Goal: Task Accomplishment & Management: Manage account settings

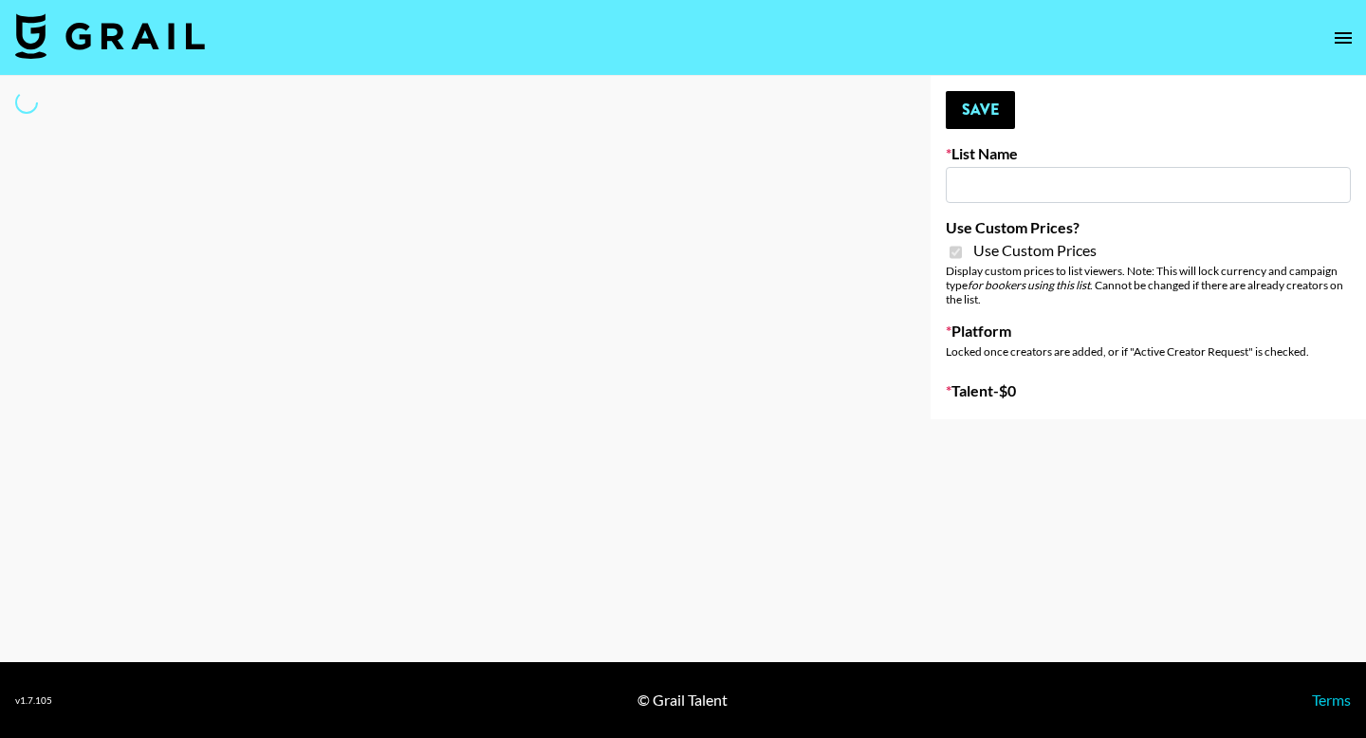
type input "[PERSON_NAME] Make-Up AI Assistant"
checkbox input "true"
select select "Brand"
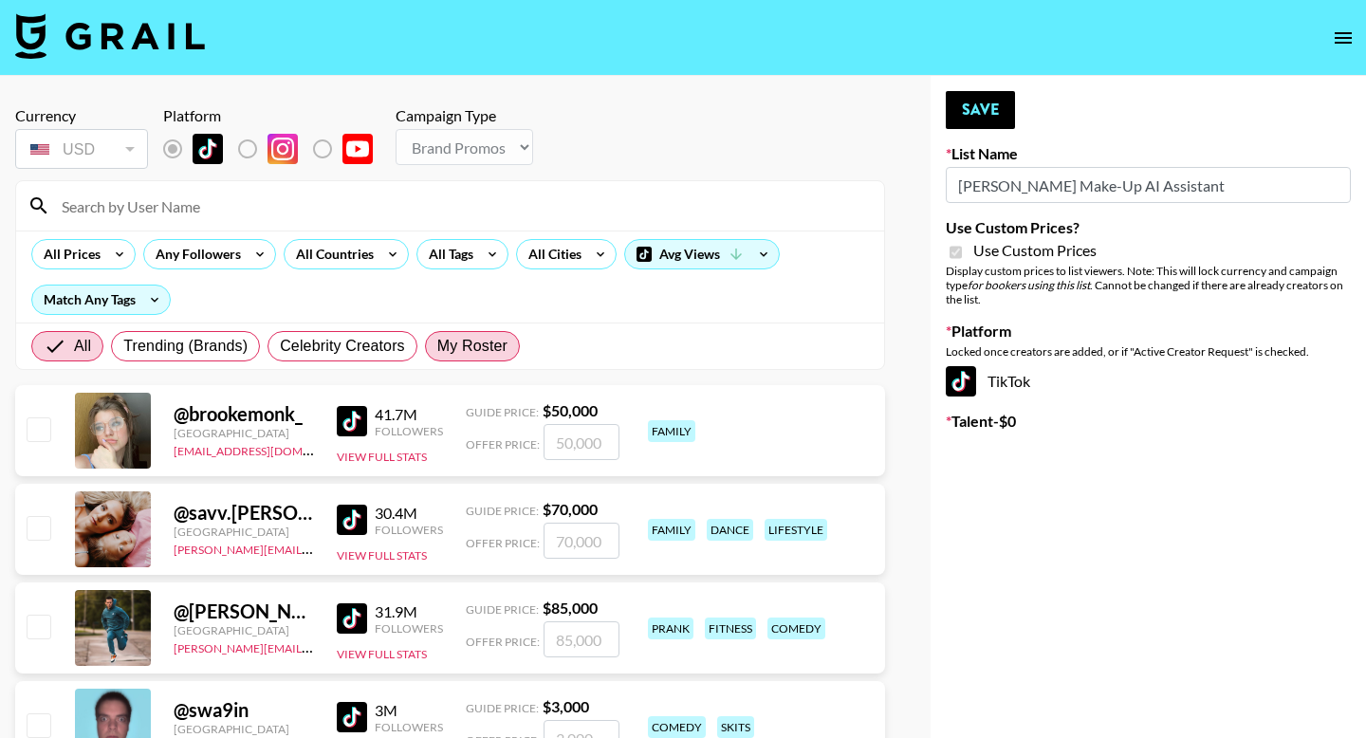
click at [475, 347] on span "My Roster" at bounding box center [472, 346] width 70 height 23
click at [437, 346] on input "My Roster" at bounding box center [437, 346] width 0 height 0
radio input "true"
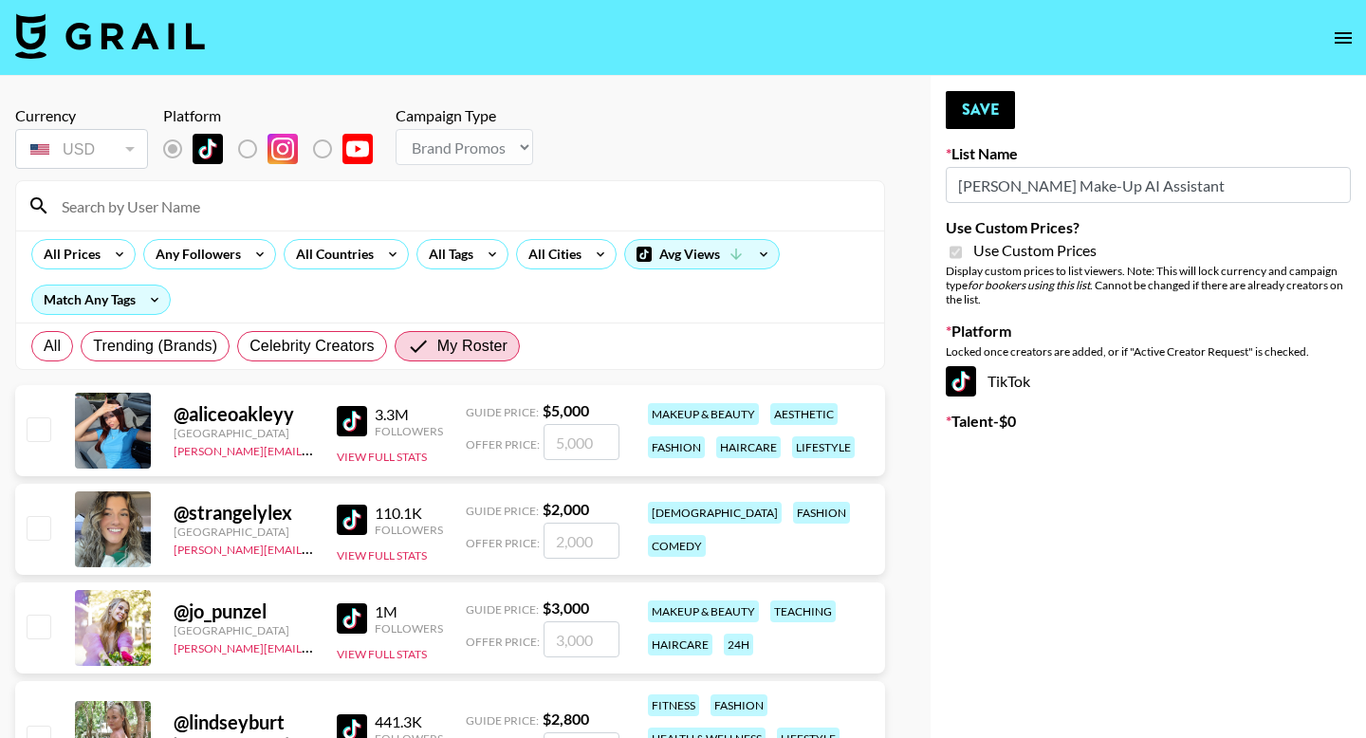
click at [46, 426] on input "checkbox" at bounding box center [38, 428] width 23 height 23
checkbox input "true"
click at [1078, 494] on textarea at bounding box center [1157, 499] width 303 height 36
click at [576, 444] on input "5000" at bounding box center [581, 442] width 76 height 36
drag, startPoint x: 595, startPoint y: 444, endPoint x: 546, endPoint y: 444, distance: 48.4
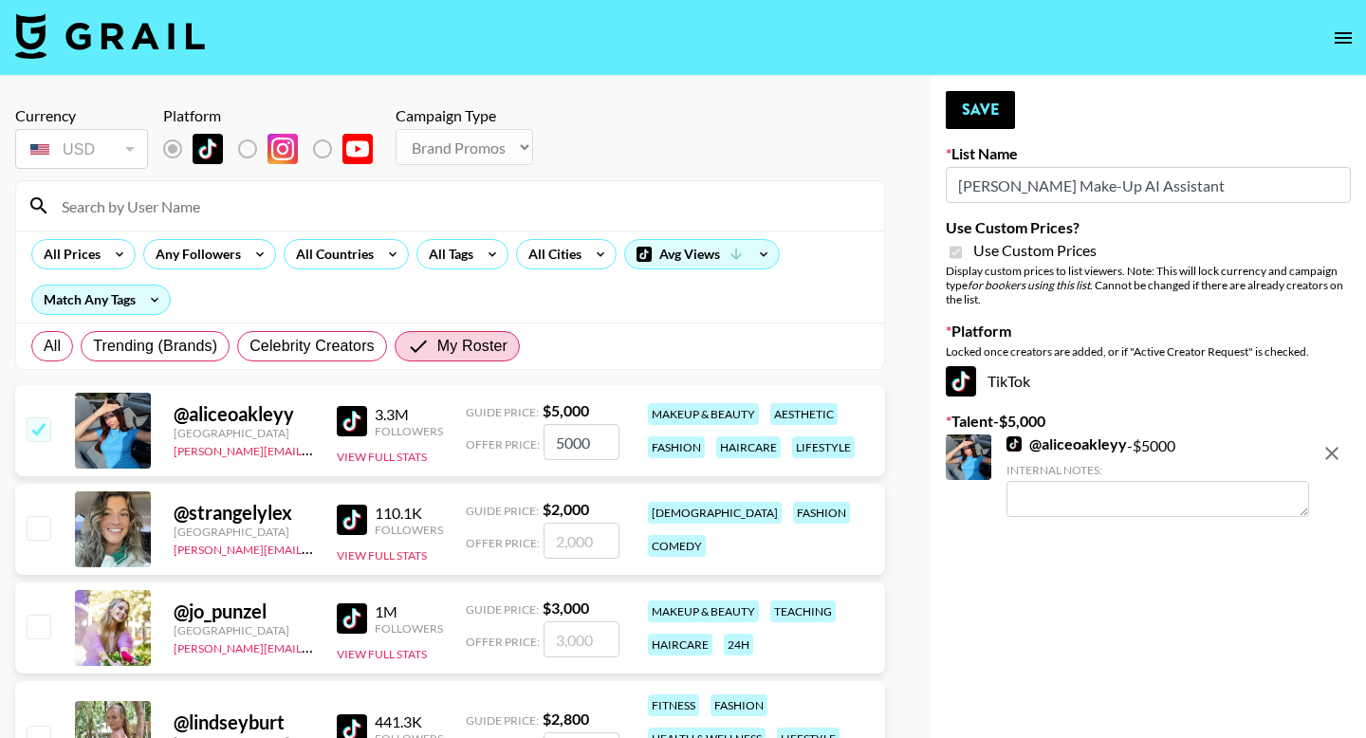
click at [546, 444] on input "5000" at bounding box center [581, 442] width 76 height 36
type input "3500"
click at [999, 112] on button "Save" at bounding box center [980, 110] width 69 height 38
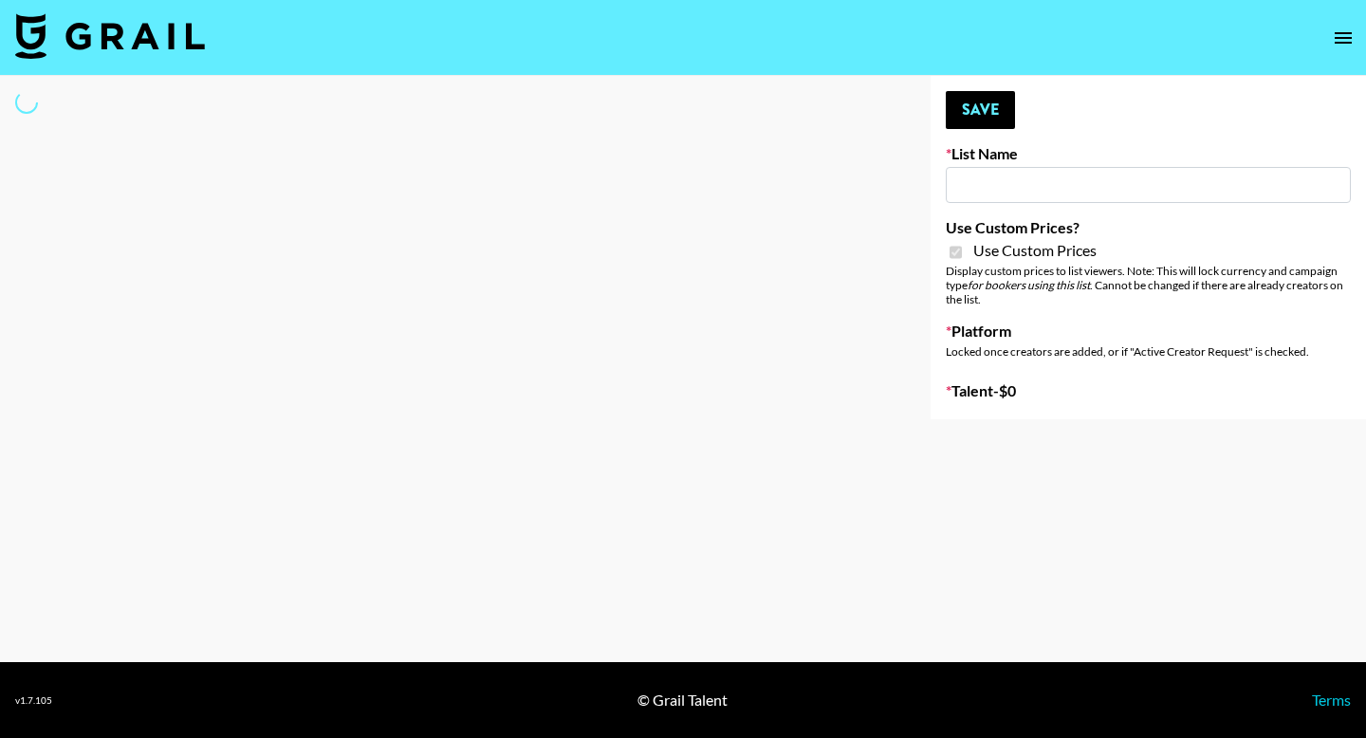
type input "**Noschinko UGC**"
checkbox input "true"
select select "Brand"
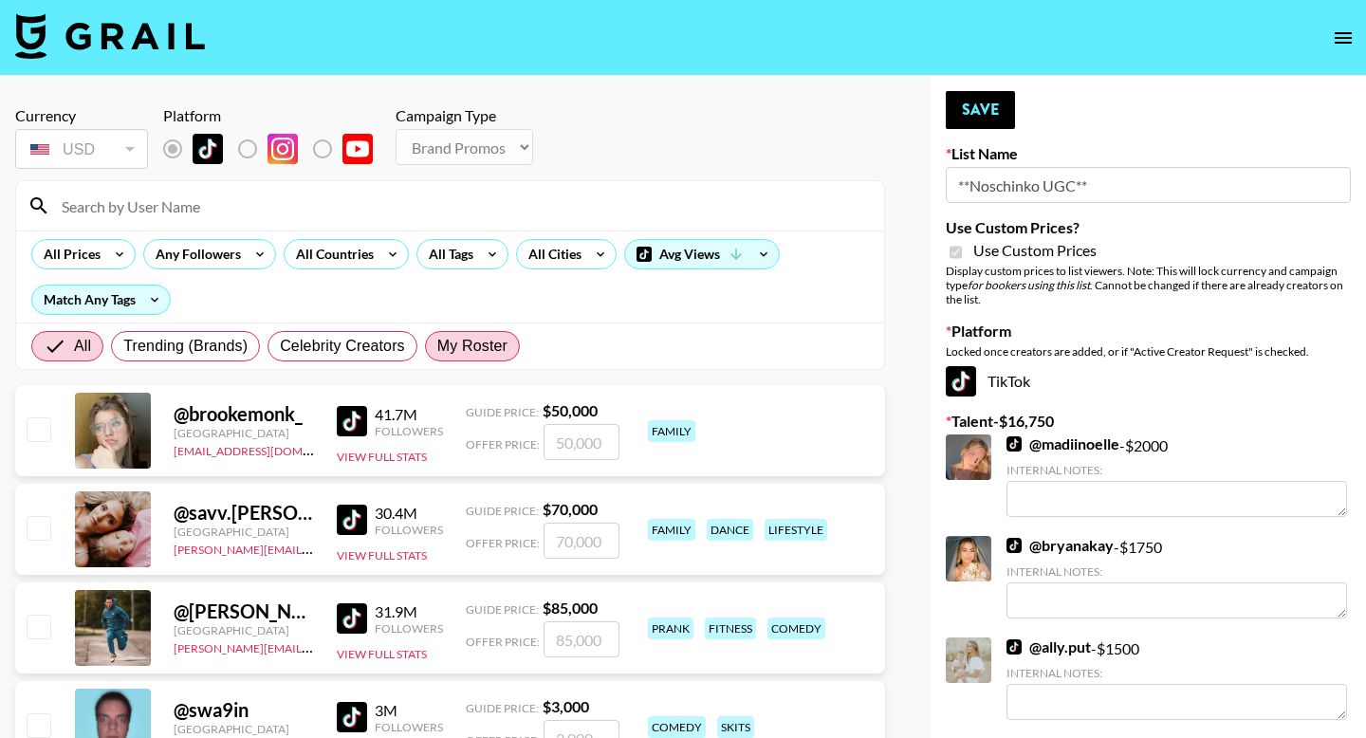
click at [492, 349] on span "My Roster" at bounding box center [472, 346] width 70 height 23
click at [437, 346] on input "My Roster" at bounding box center [437, 346] width 0 height 0
radio input "true"
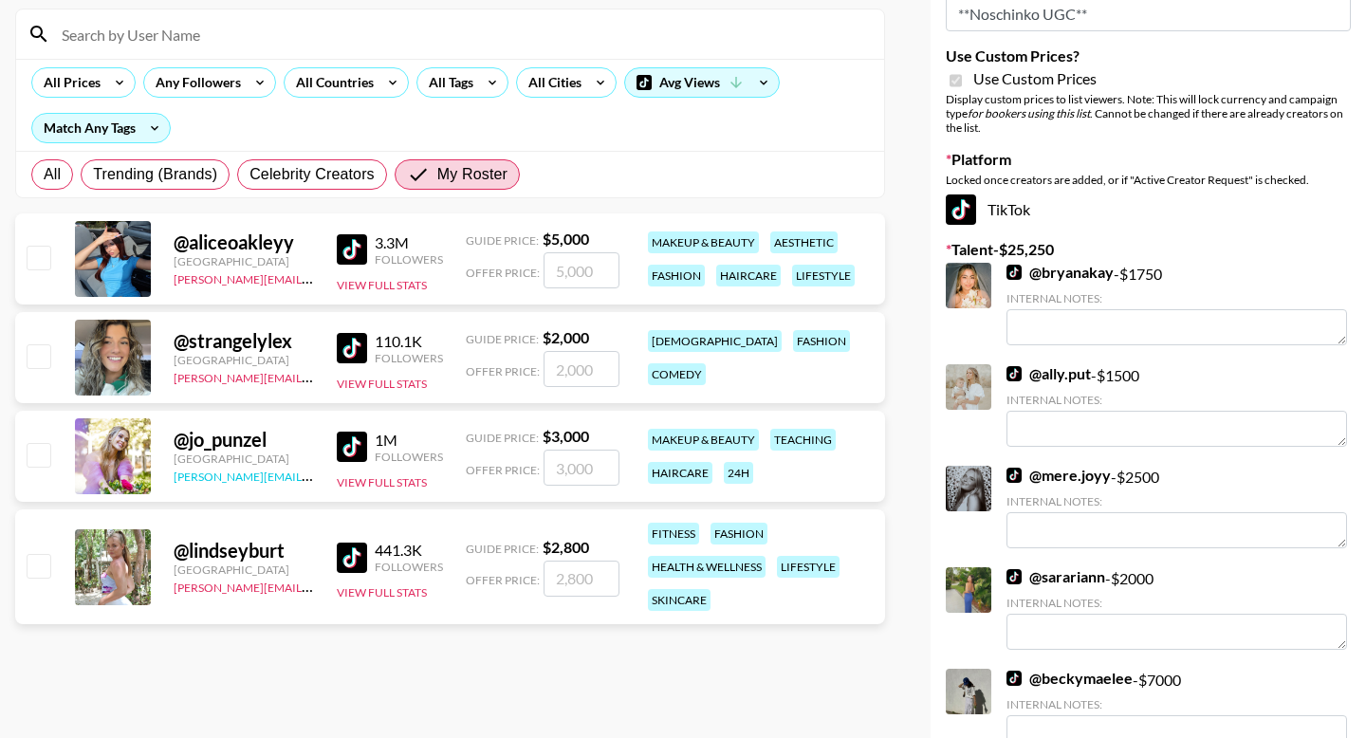
scroll to position [230, 0]
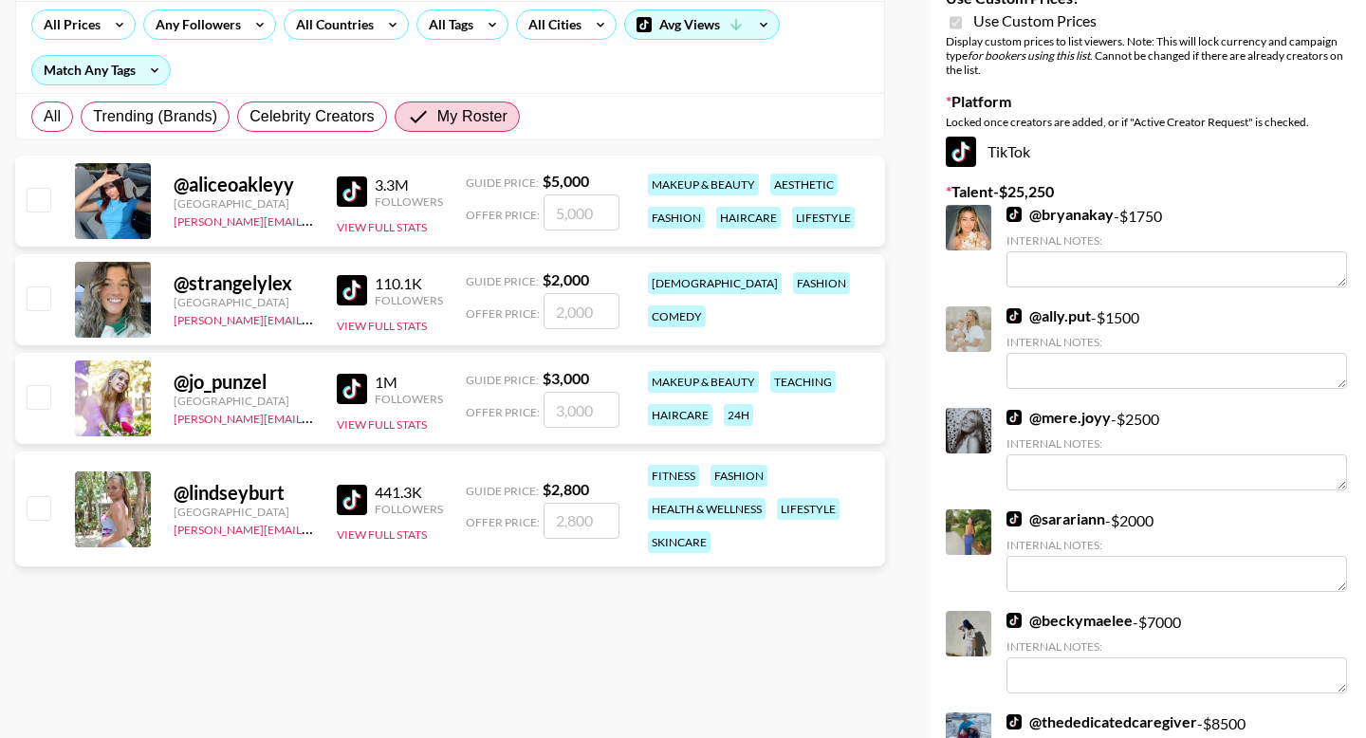
click at [30, 505] on input "checkbox" at bounding box center [38, 507] width 23 height 23
checkbox input "true"
type input "2800"
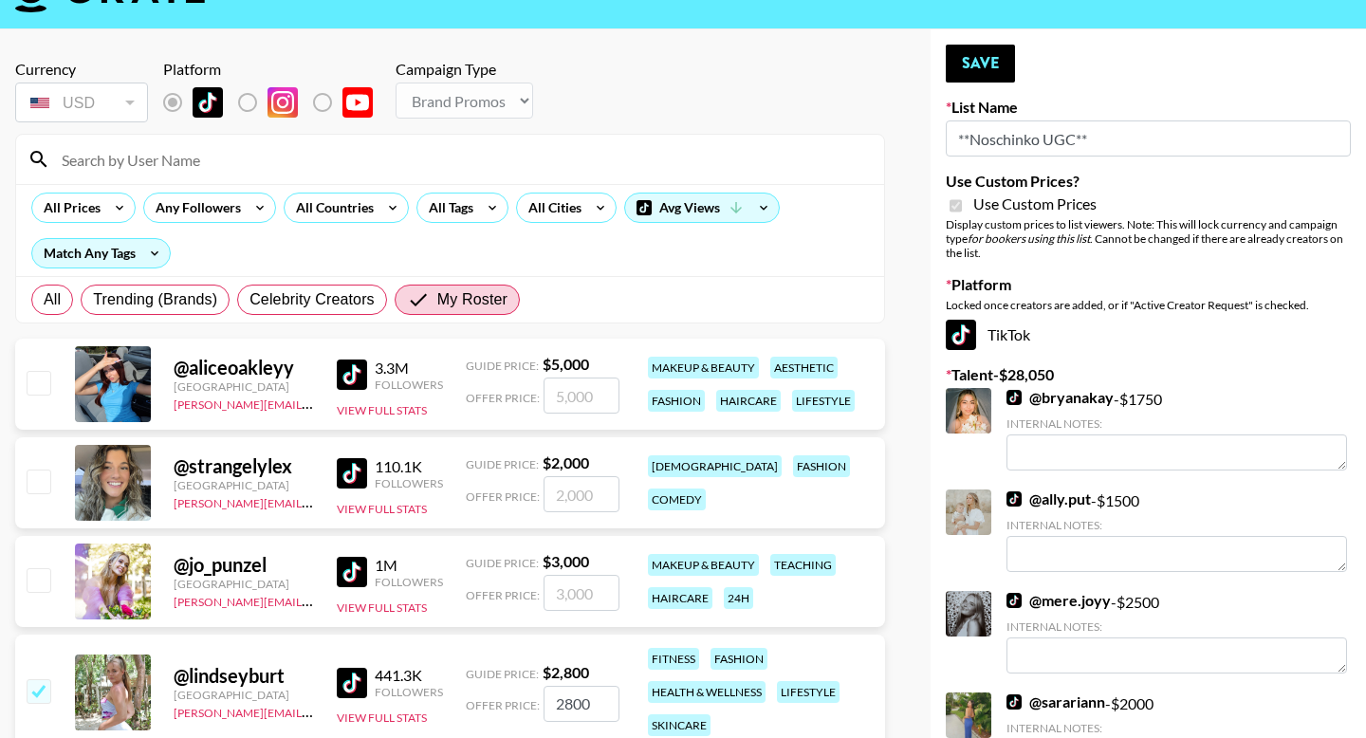
scroll to position [0, 0]
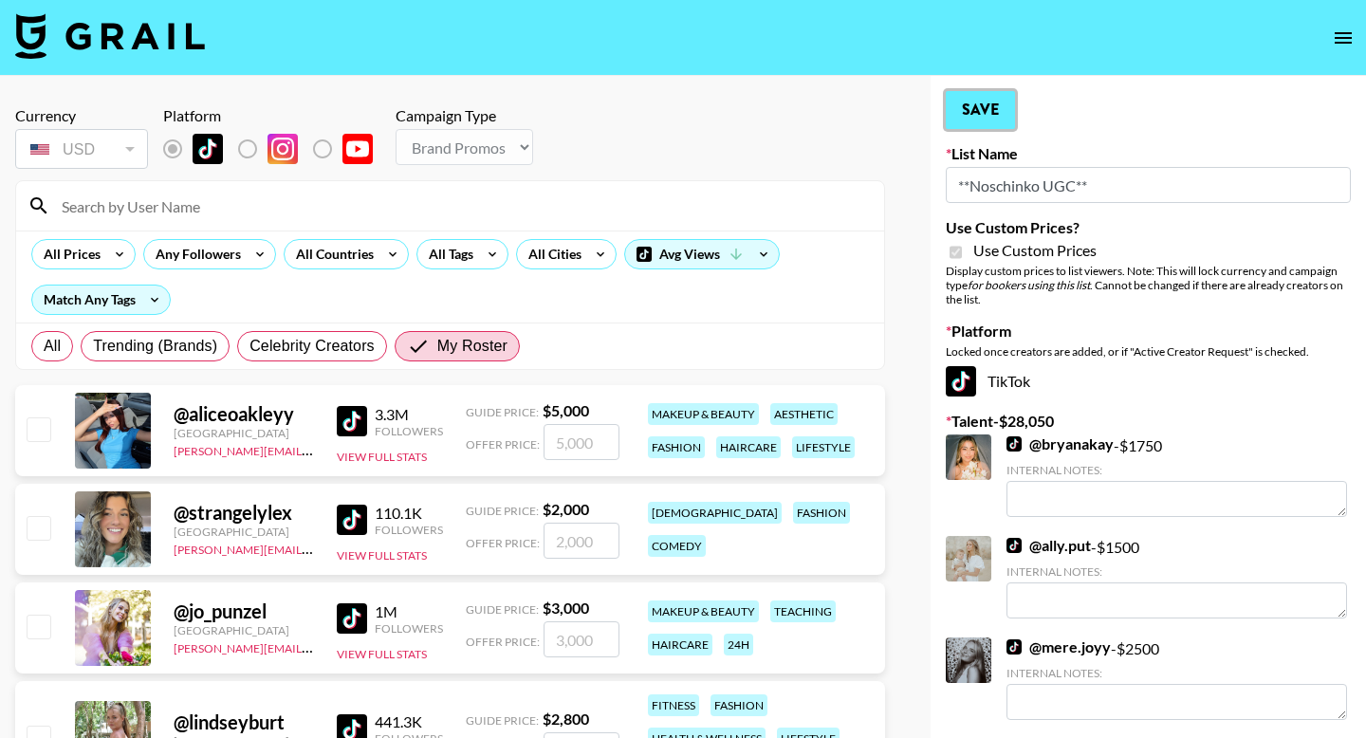
checkbox input "false"
click at [1003, 117] on button "Save" at bounding box center [980, 110] width 69 height 38
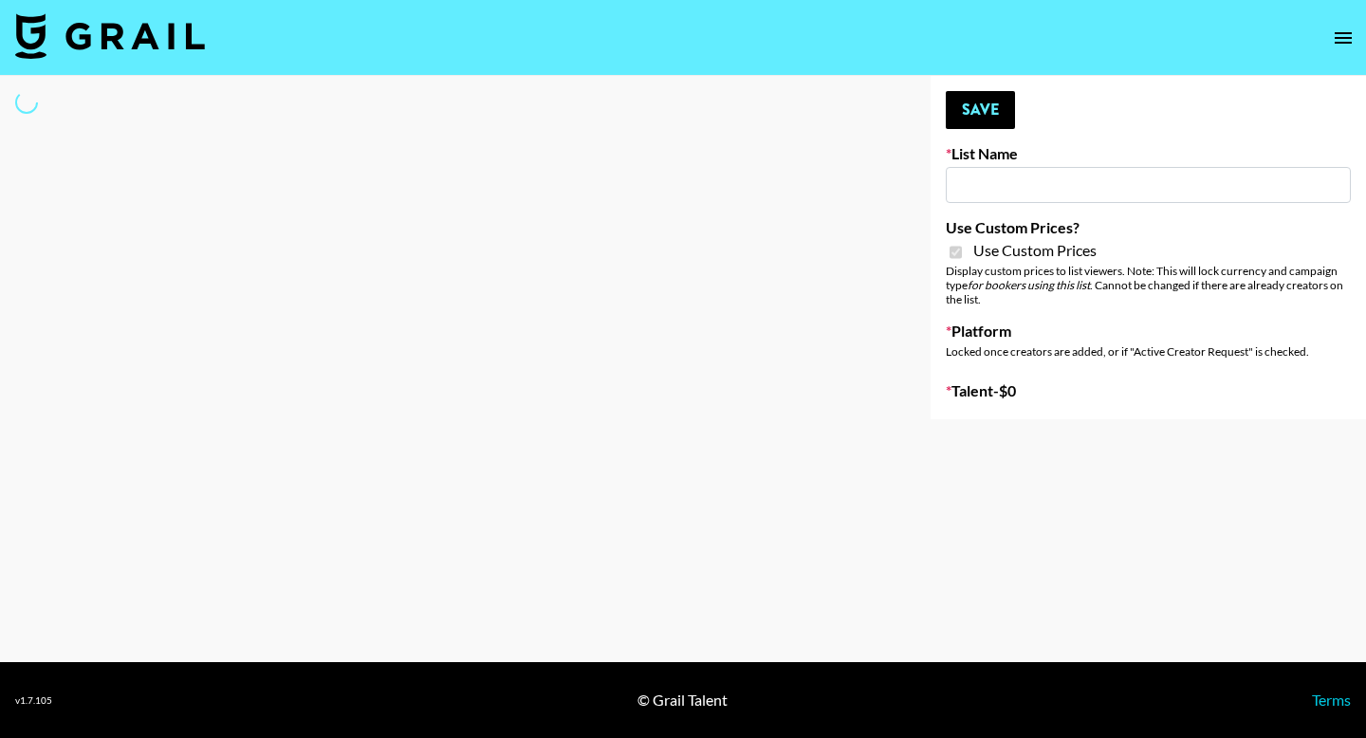
select select "Brand"
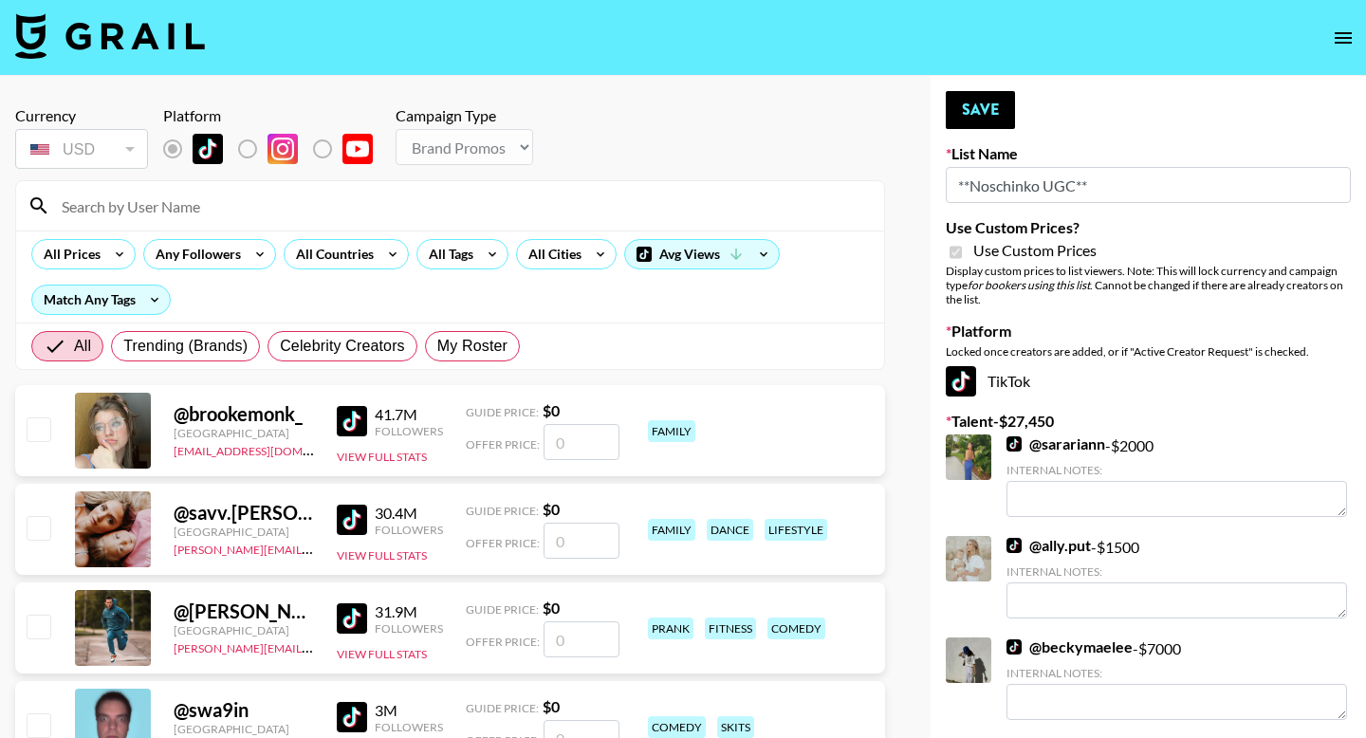
type input "**Noschinko UGC**"
checkbox input "true"
click at [452, 342] on span "My Roster" at bounding box center [472, 346] width 70 height 23
click at [437, 346] on input "My Roster" at bounding box center [437, 346] width 0 height 0
radio input "true"
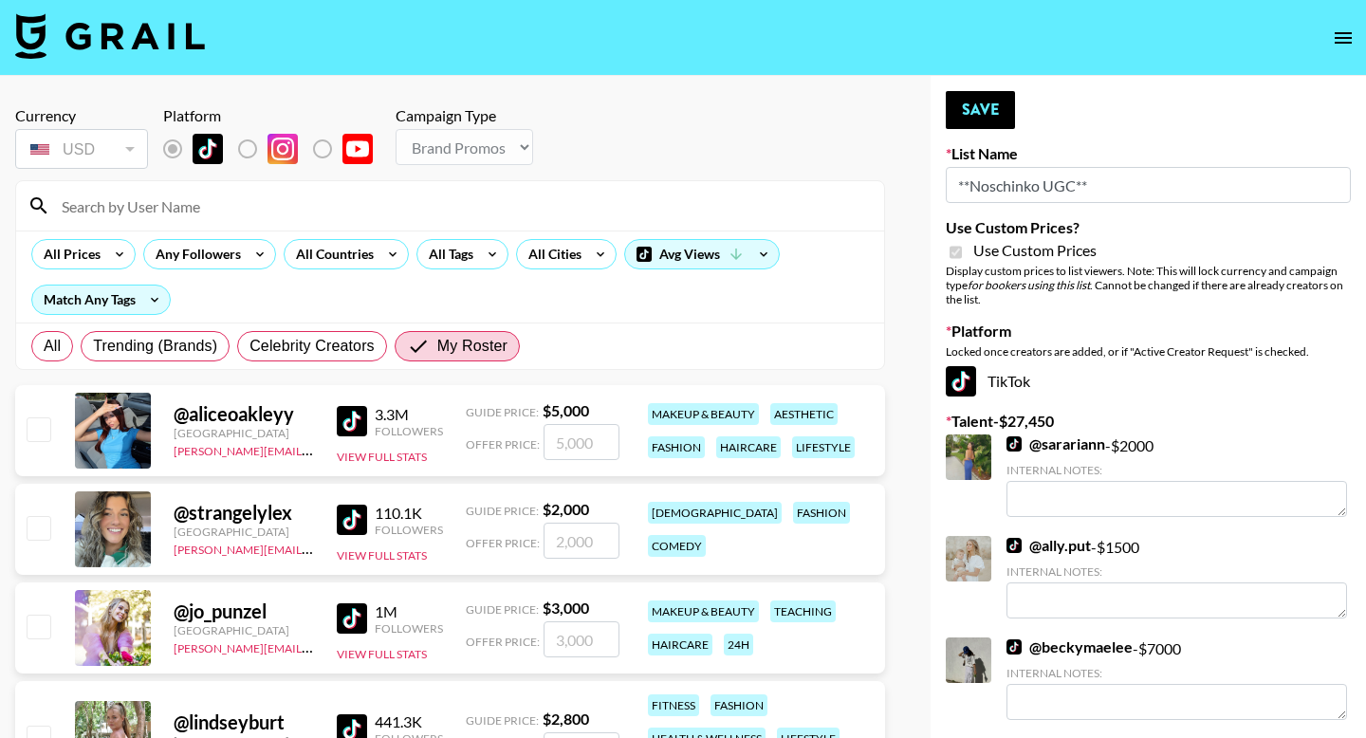
click at [58, 709] on div "@ lindseyburt United States julia.bird@grail-talent.com 441.3K Followers View F…" at bounding box center [450, 738] width 870 height 115
click at [45, 734] on input "checkbox" at bounding box center [38, 736] width 23 height 23
checkbox input "true"
type input "2800"
click at [985, 111] on button "Save" at bounding box center [980, 110] width 69 height 38
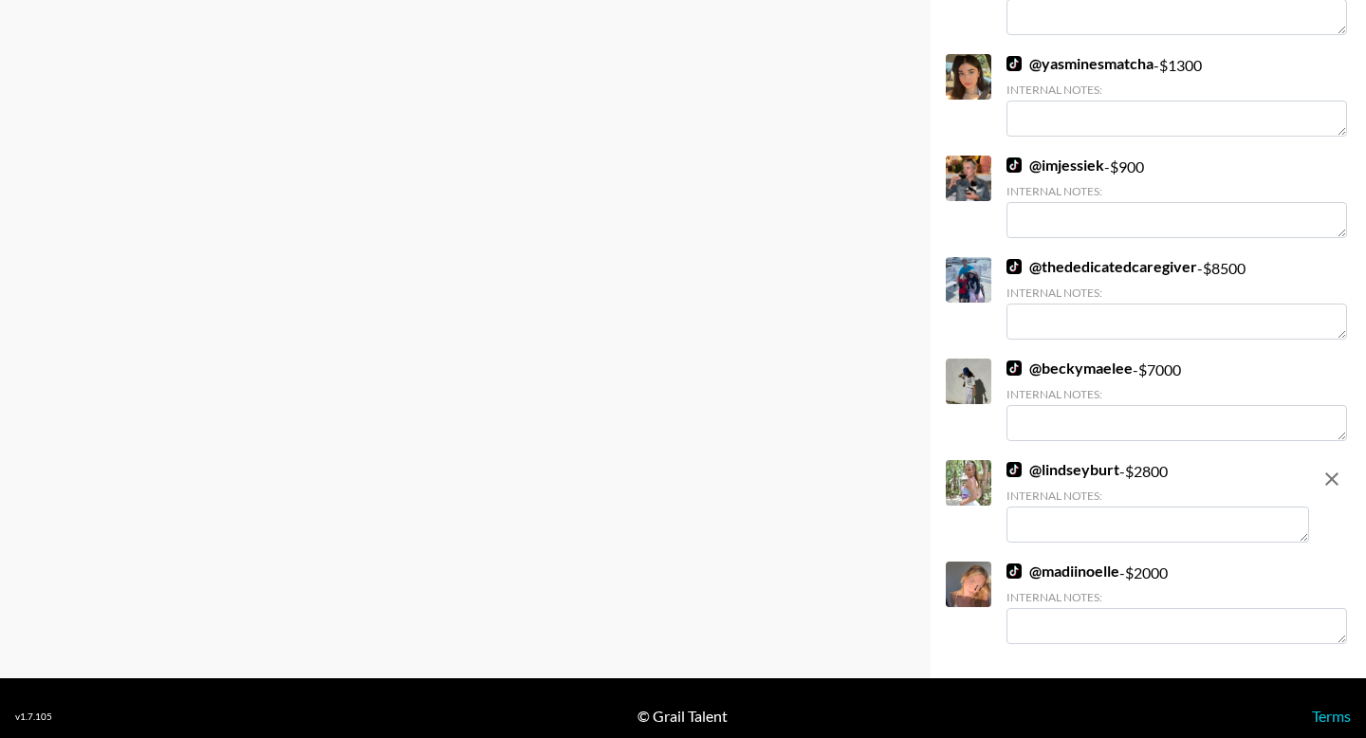
scroll to position [863, 0]
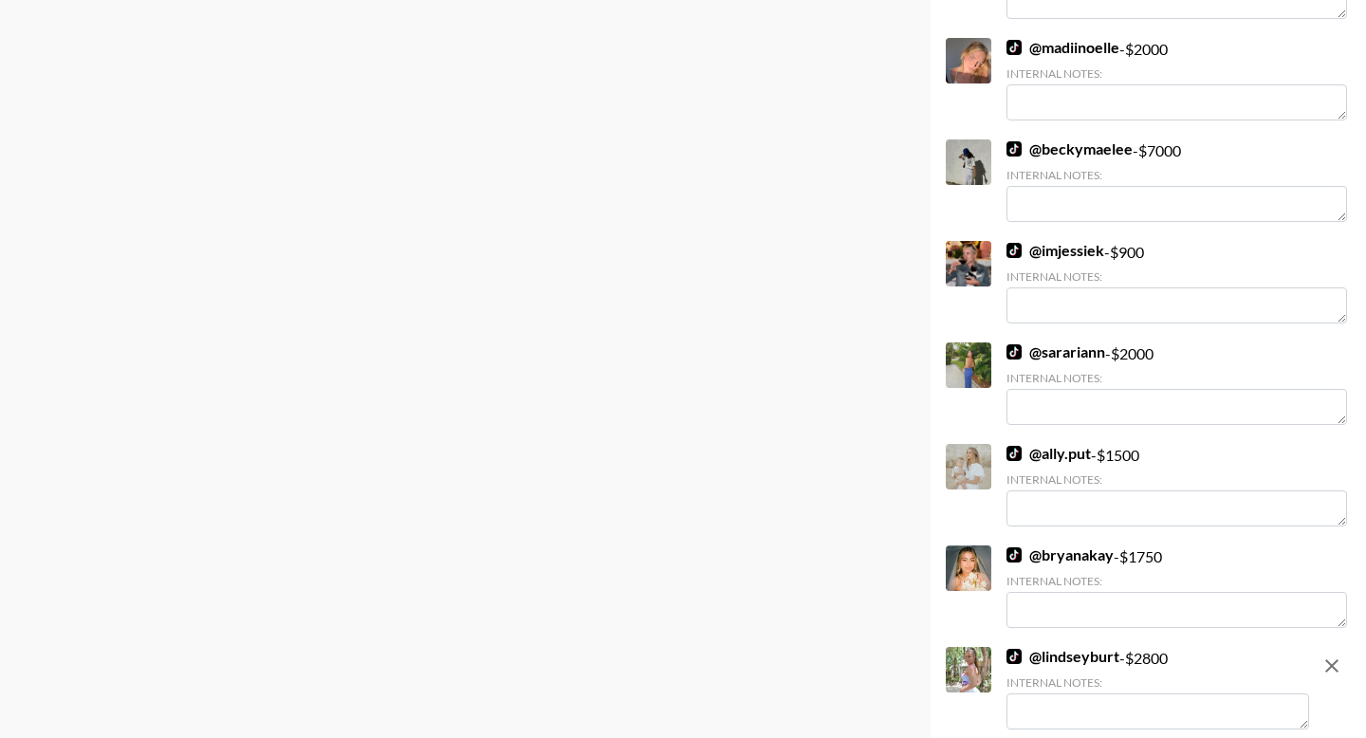
click at [1074, 518] on textarea at bounding box center [1176, 508] width 340 height 36
click at [1027, 704] on textarea at bounding box center [1157, 711] width 303 height 36
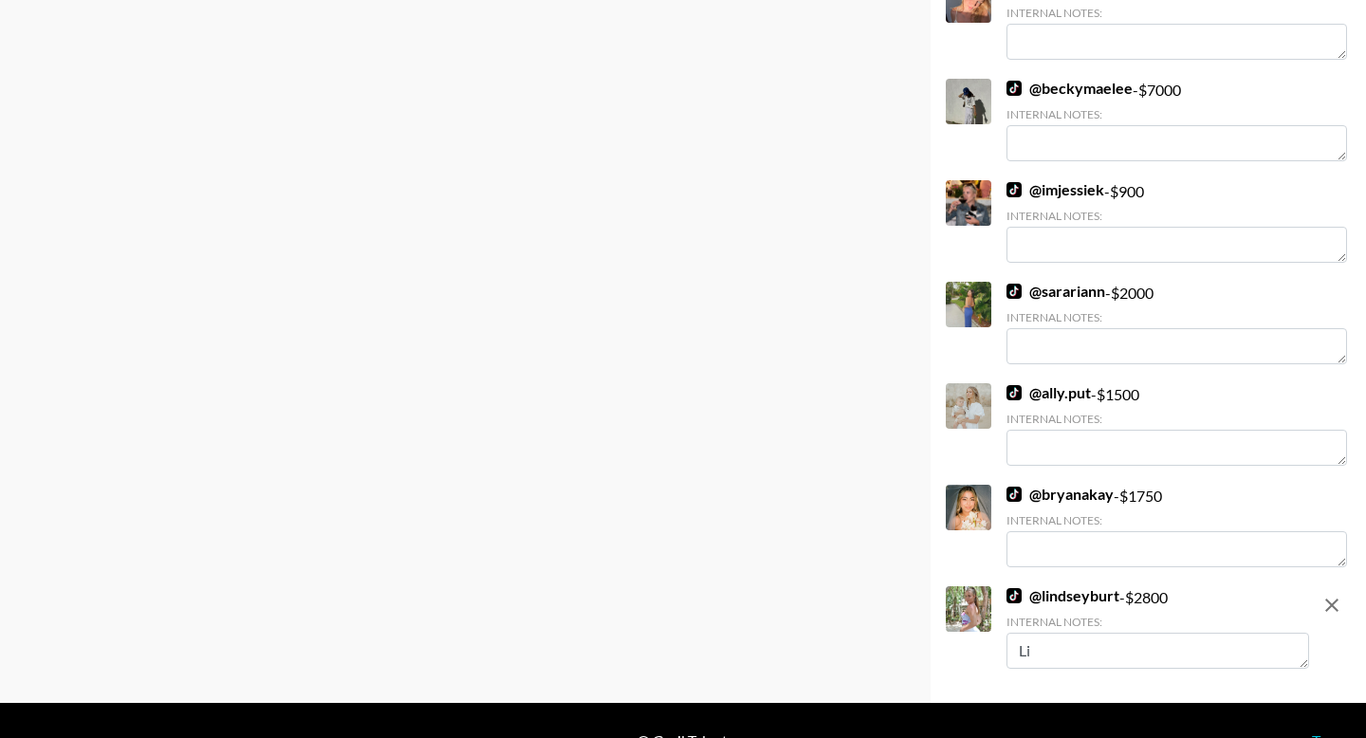
type textarea "L"
type textarea "Lifestyle Wellness and"
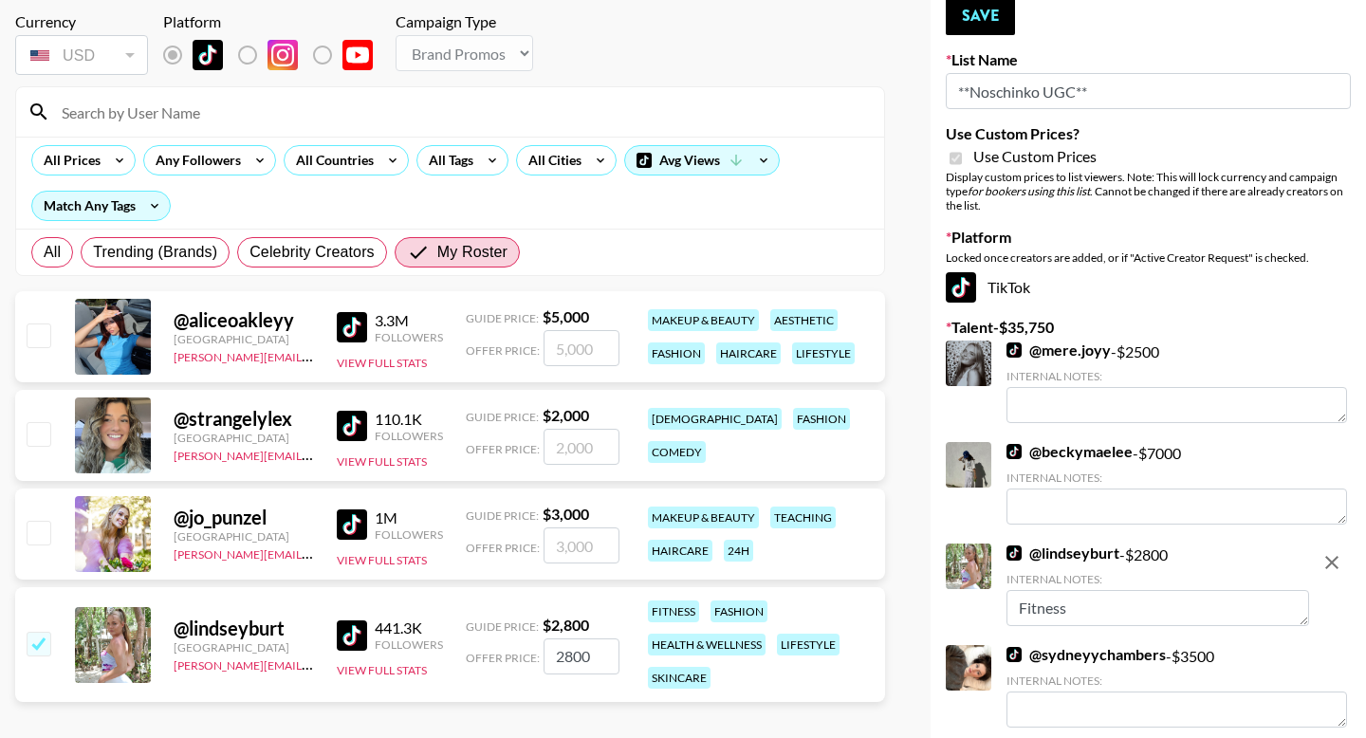
scroll to position [97, 0]
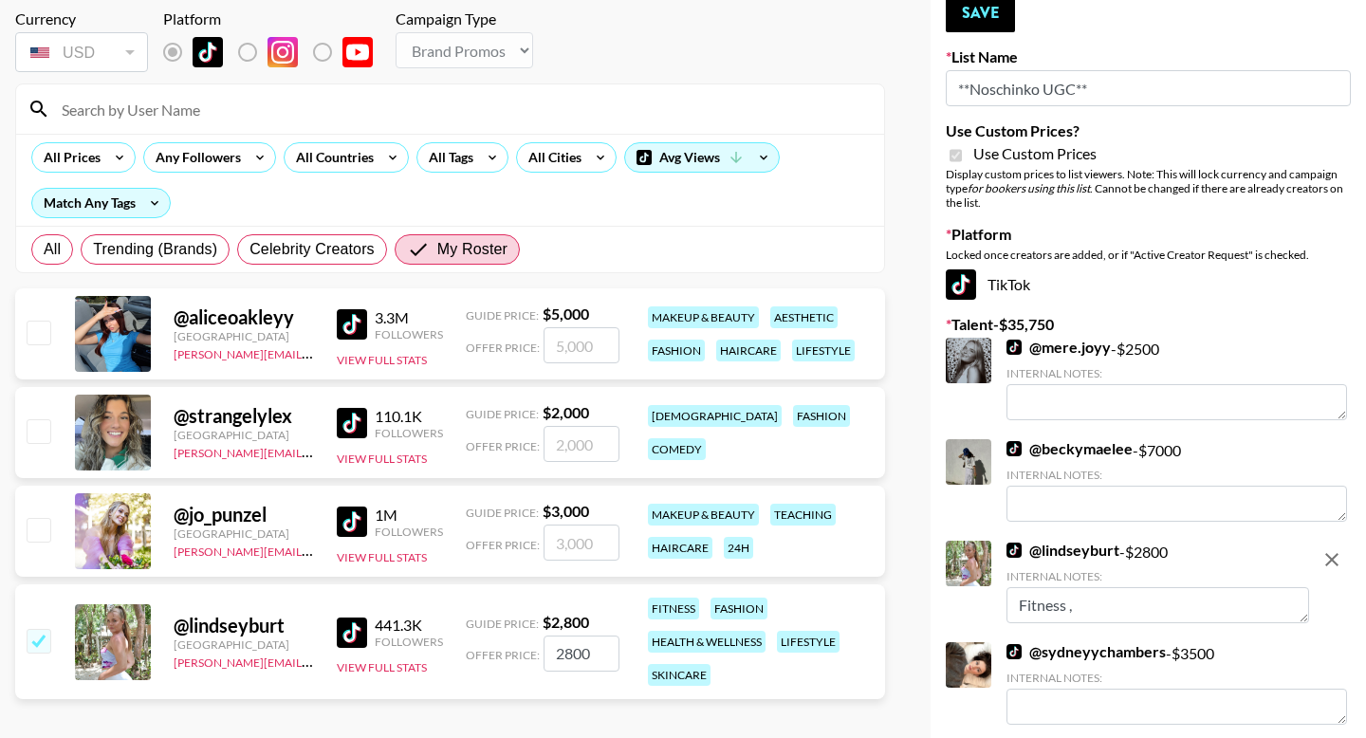
click at [1021, 614] on textarea "Fitness ," at bounding box center [1157, 605] width 303 height 36
type textarea "Wellness, Fitness ,"
click at [994, 28] on button "Save" at bounding box center [980, 13] width 69 height 38
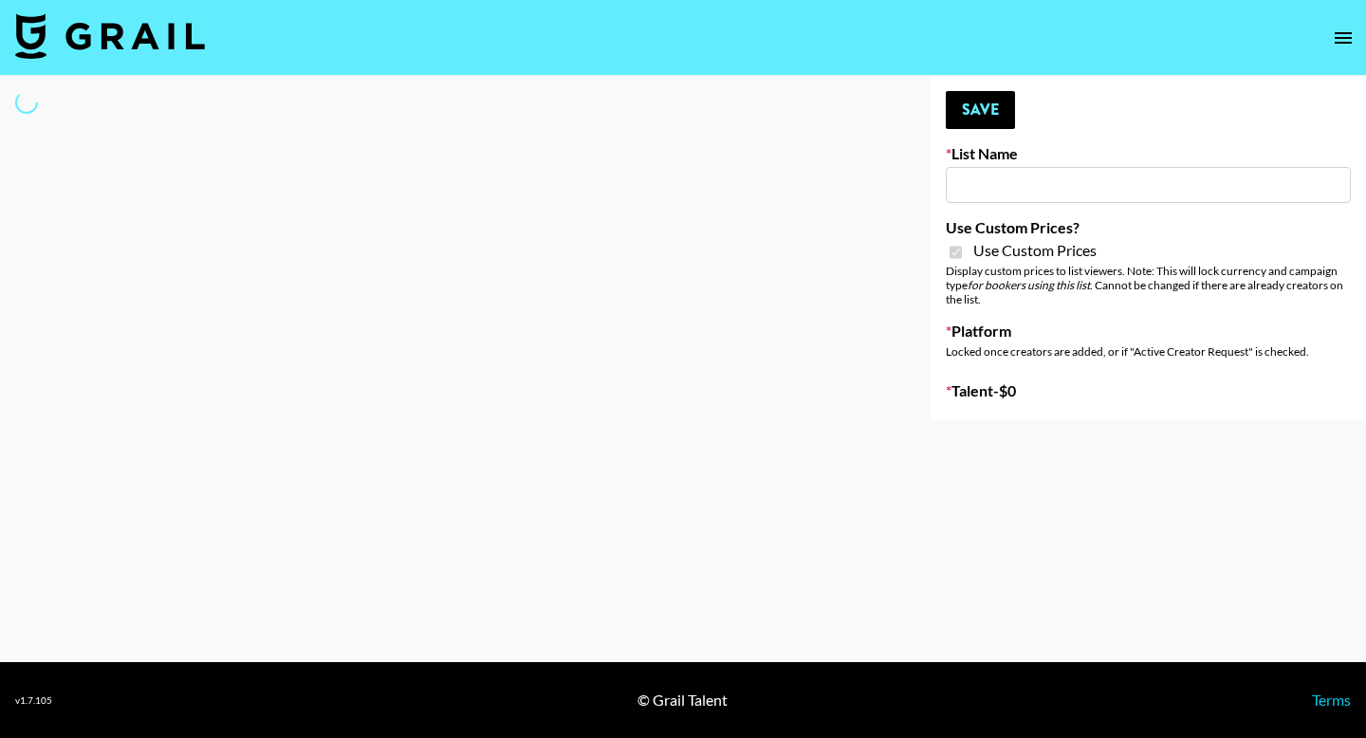
type input "Devon+Lang"
checkbox input "true"
select select "Song"
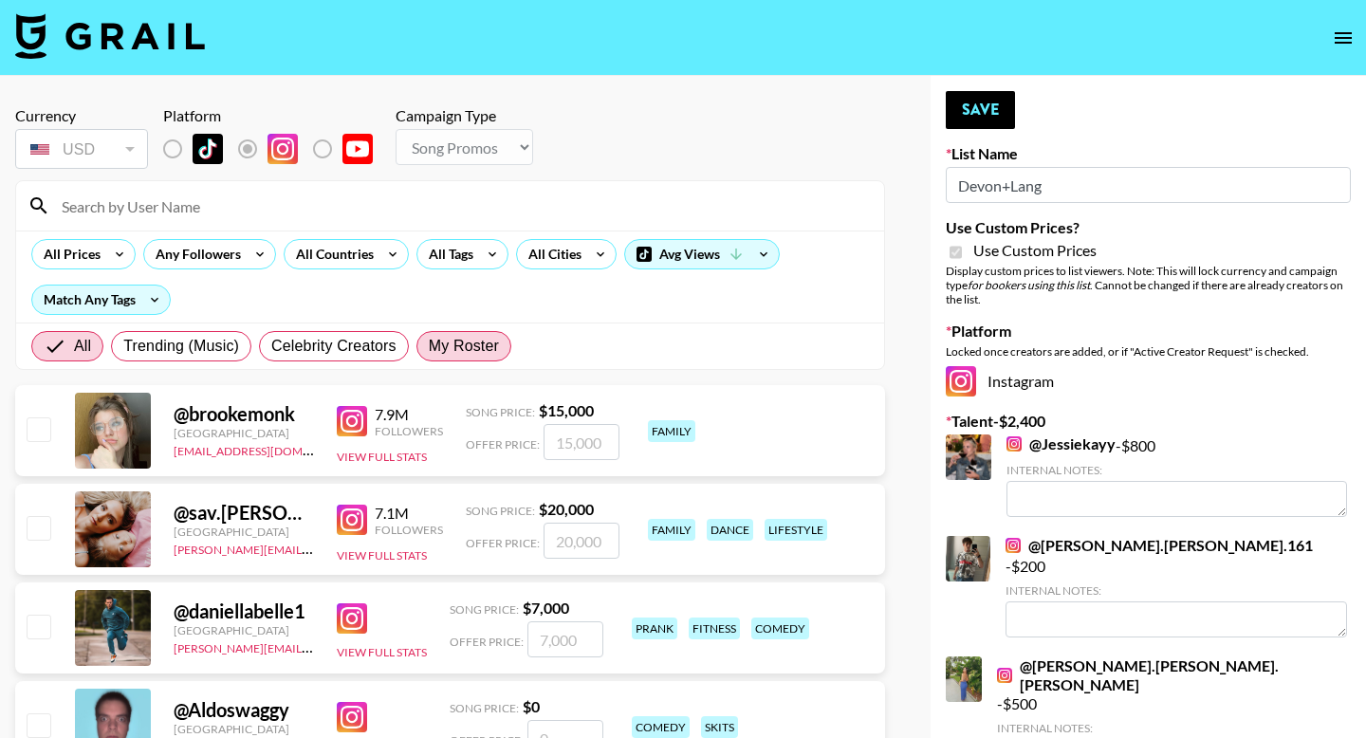
click at [465, 357] on span "My Roster" at bounding box center [464, 346] width 70 height 23
click at [429, 346] on input "My Roster" at bounding box center [429, 346] width 0 height 0
radio input "true"
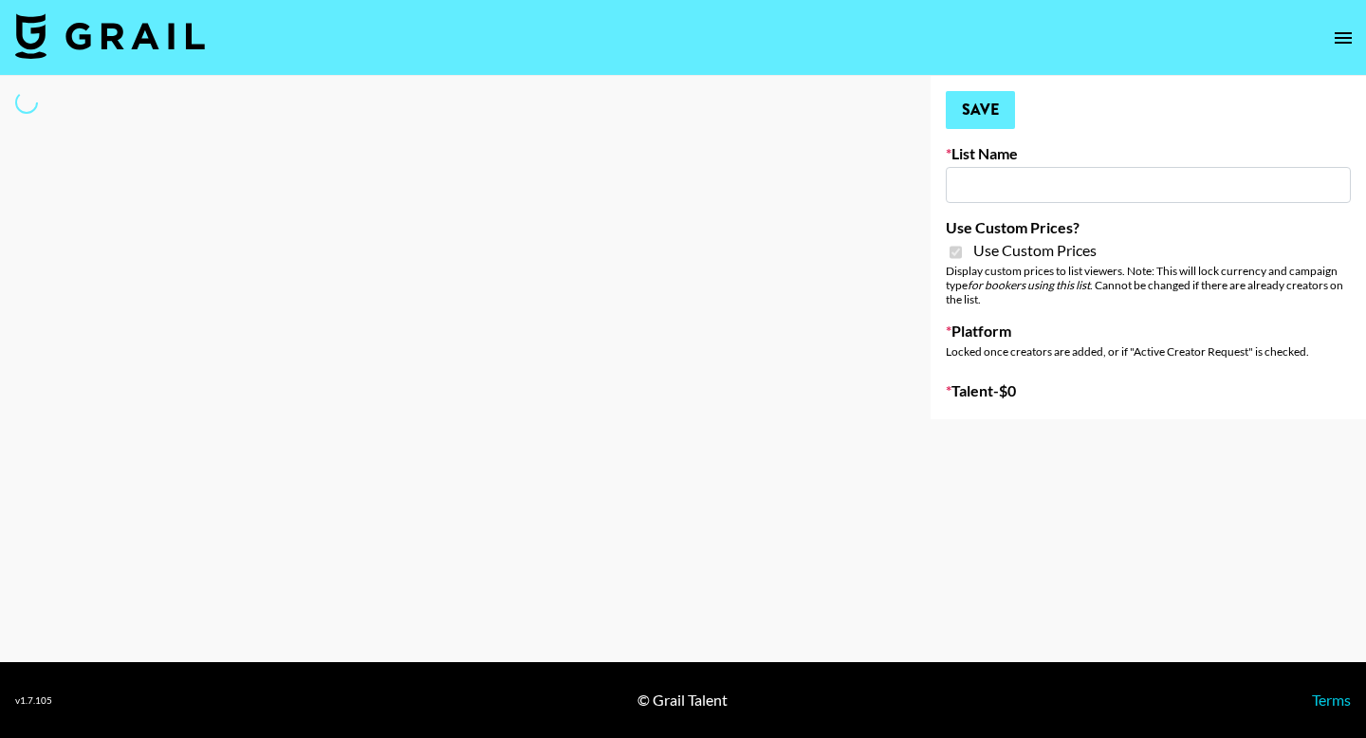
type input "LISEN Watch"
checkbox input "true"
select select "Brand"
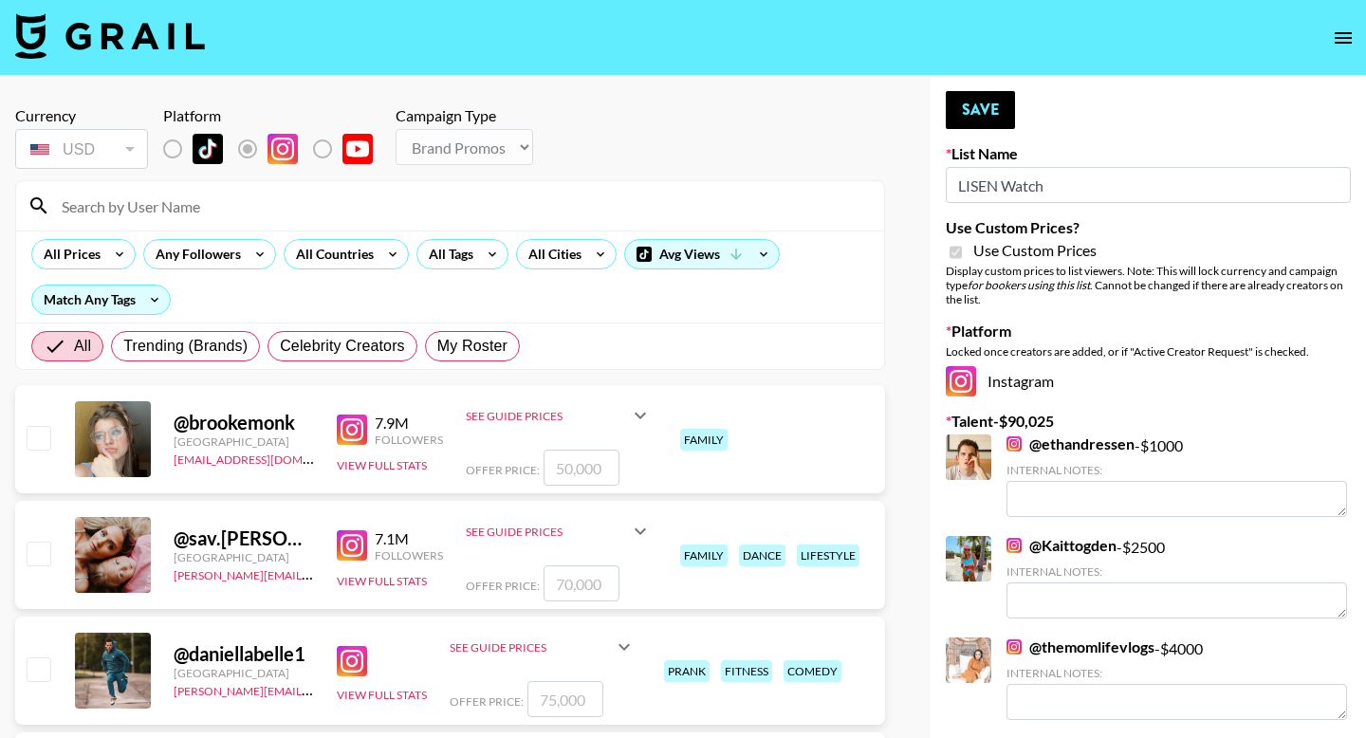
click at [519, 357] on div "All Trending (Brands) Celebrity Creators My Roster" at bounding box center [276, 346] width 496 height 46
click at [508, 352] on label "My Roster" at bounding box center [472, 346] width 95 height 30
click at [437, 346] on input "My Roster" at bounding box center [437, 346] width 0 height 0
radio input "true"
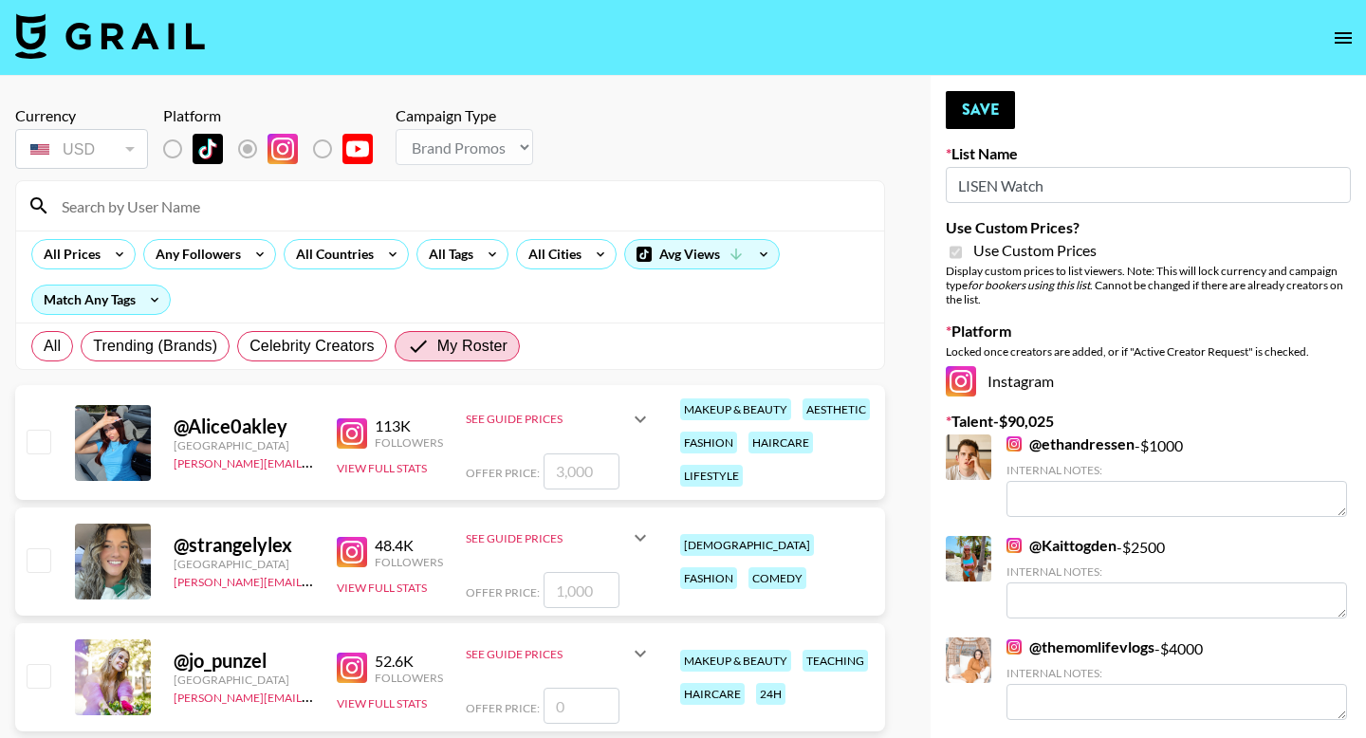
click at [55, 431] on div "@ Alice0akley [GEOGRAPHIC_DATA] [PERSON_NAME][EMAIL_ADDRESS][DOMAIN_NAME] 113K …" at bounding box center [450, 442] width 870 height 115
click at [48, 439] on input "checkbox" at bounding box center [38, 441] width 23 height 23
checkbox input "true"
type input "3000"
click at [48, 559] on input "checkbox" at bounding box center [38, 559] width 23 height 23
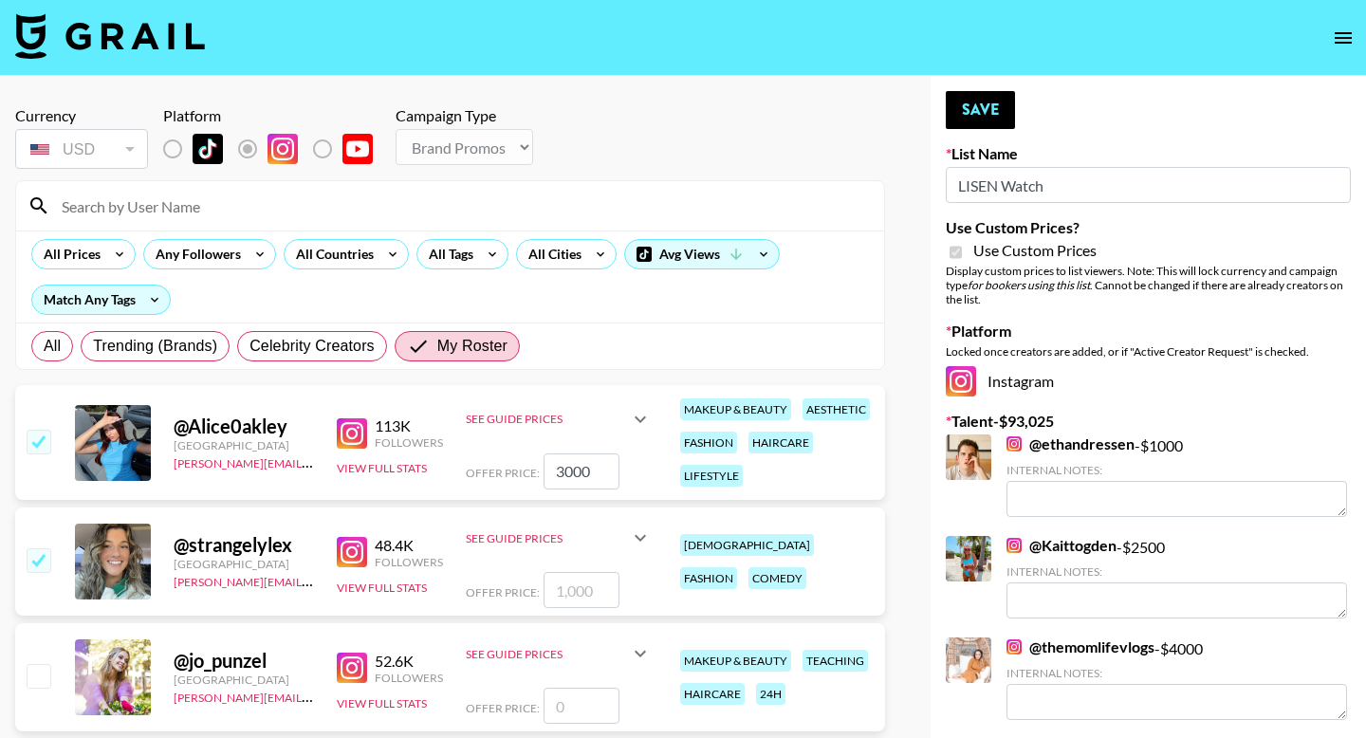
checkbox input "true"
type input "1000"
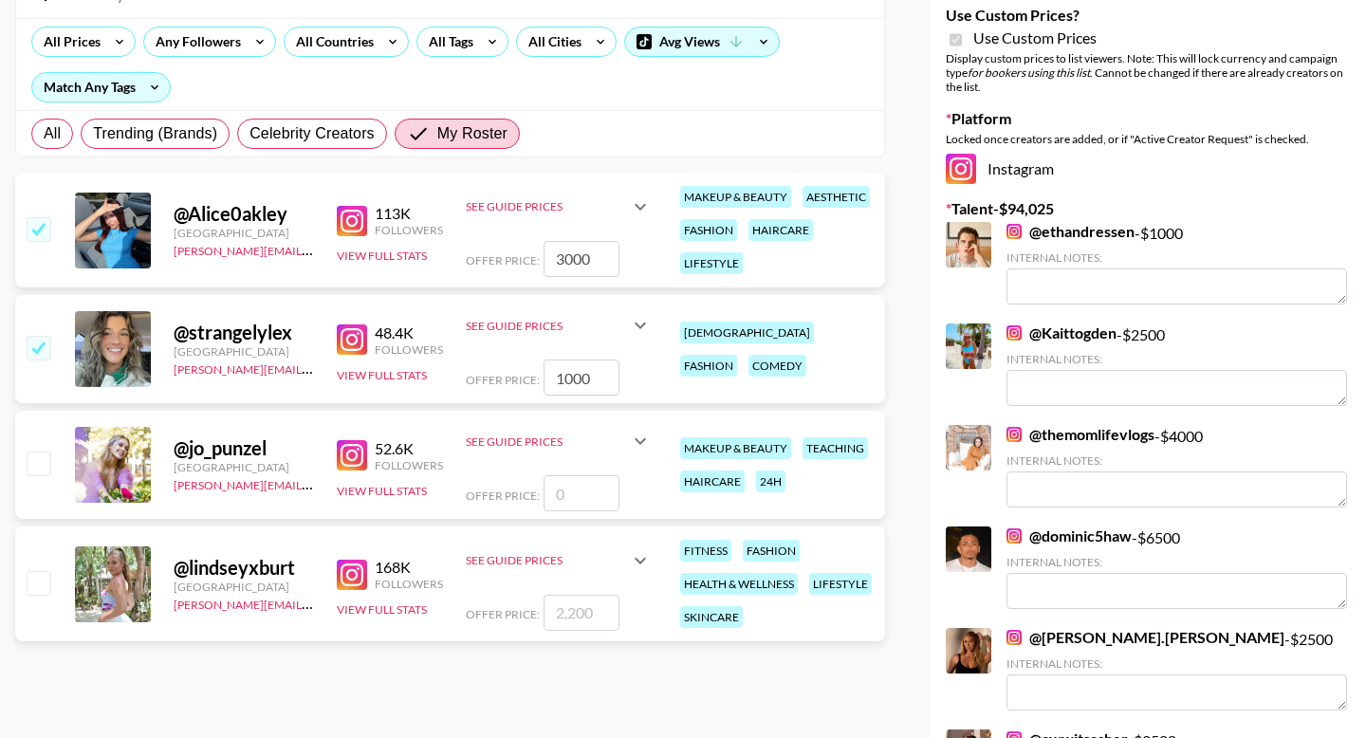
scroll to position [320, 0]
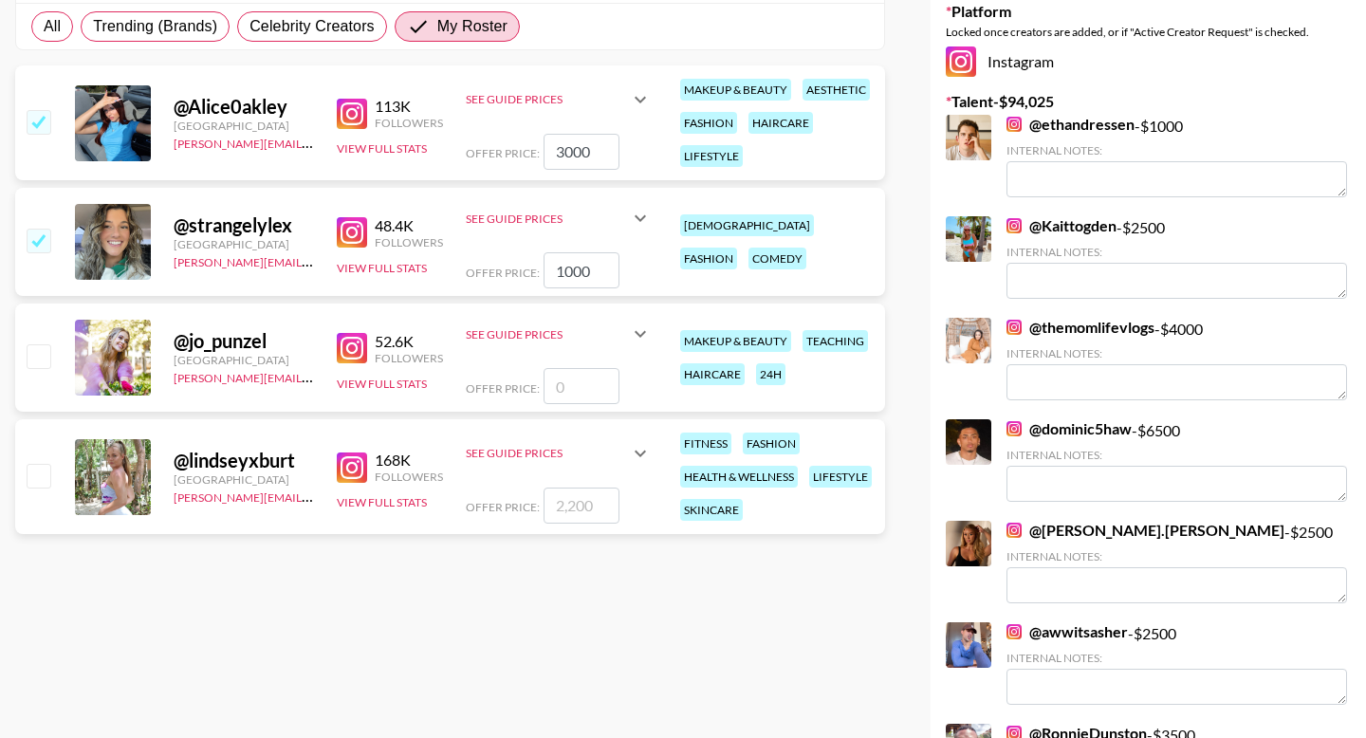
click at [46, 480] on input "checkbox" at bounding box center [38, 475] width 23 height 23
checkbox input "true"
type input "2200"
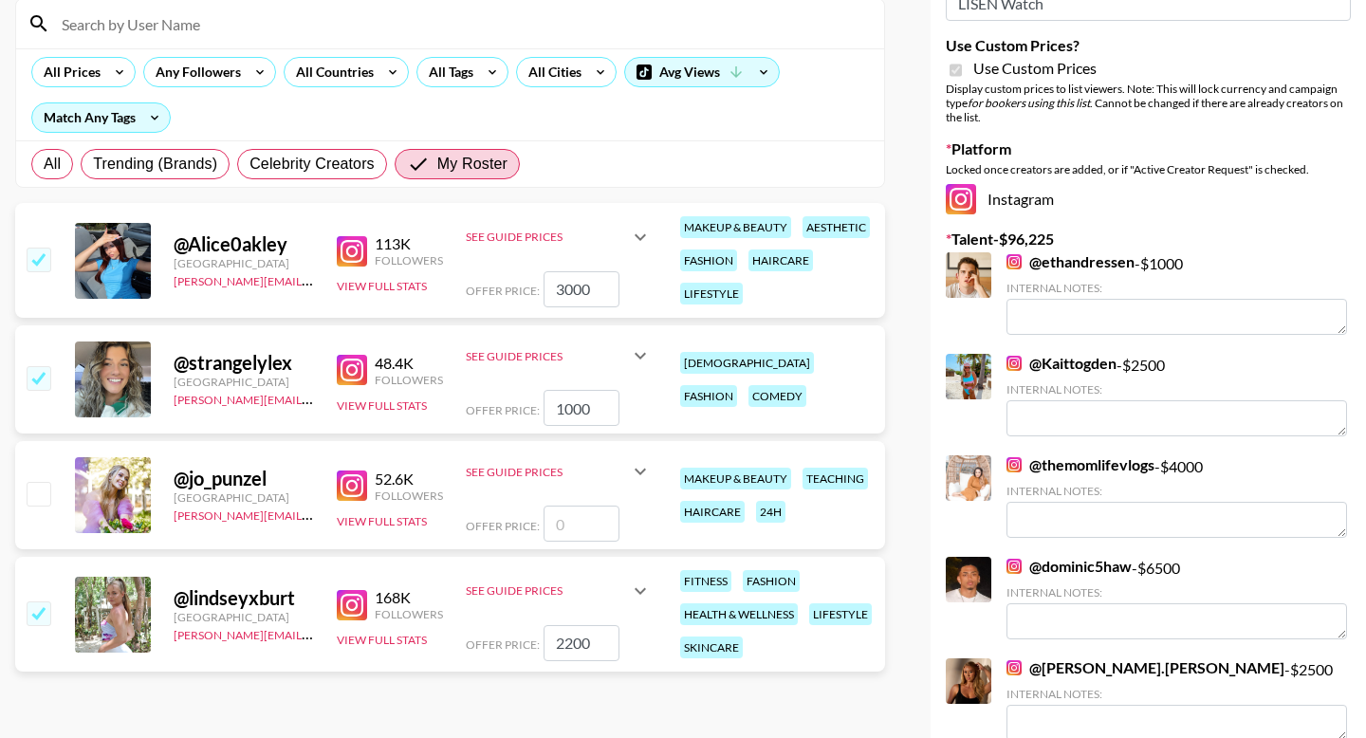
scroll to position [0, 0]
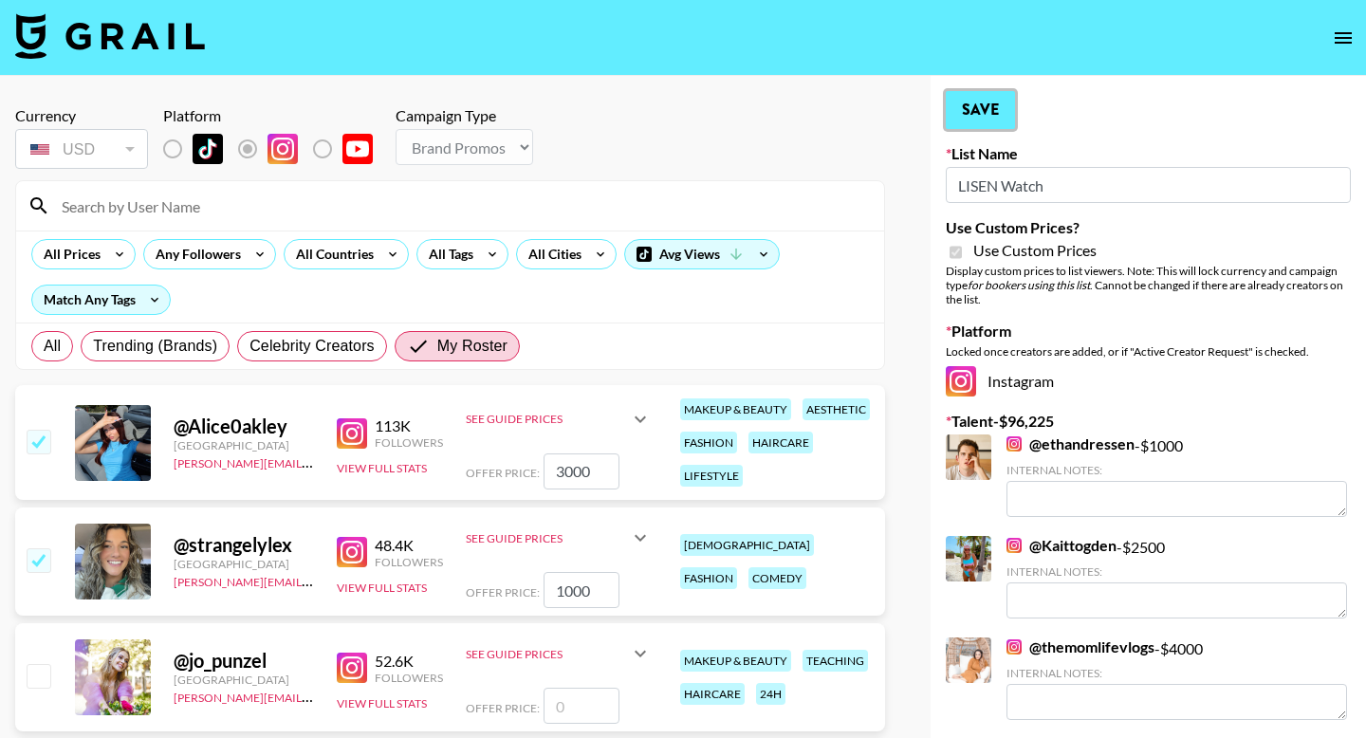
click at [981, 114] on button "Save" at bounding box center [980, 110] width 69 height 38
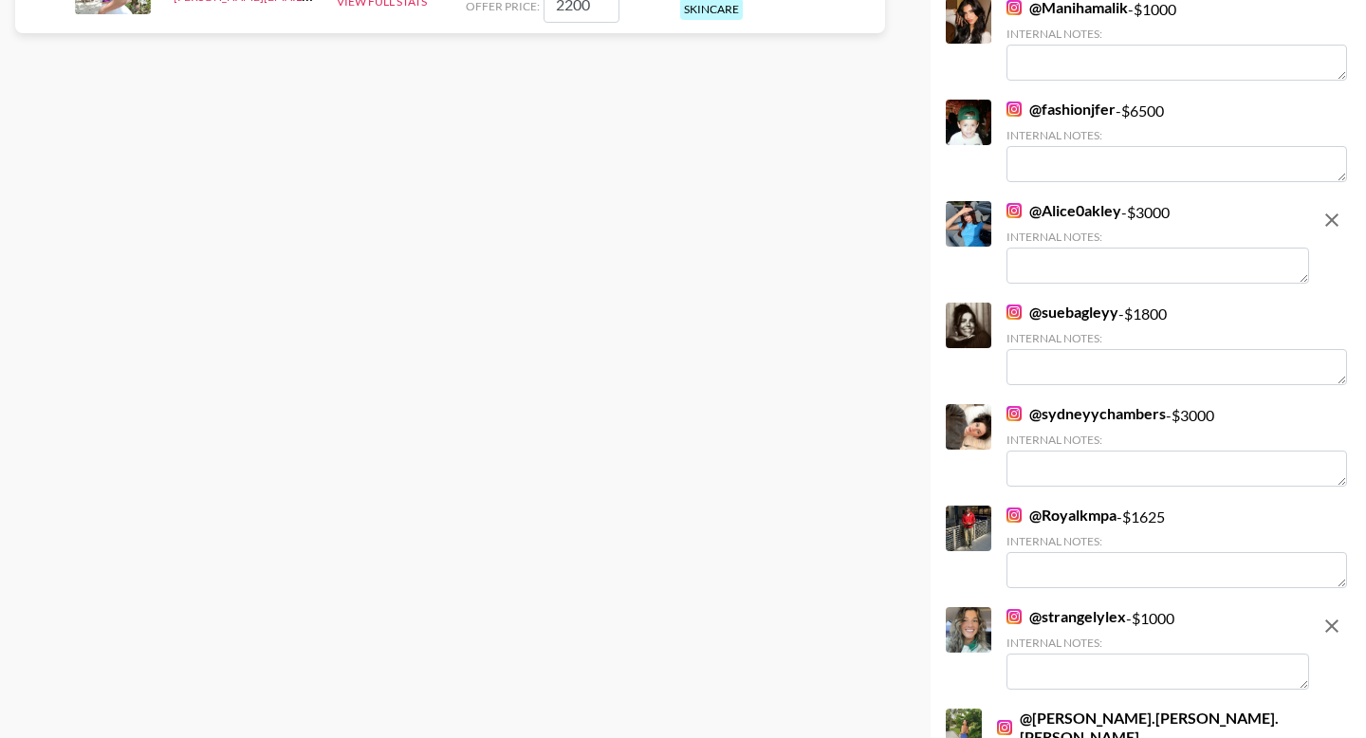
scroll to position [844, 0]
